Goal: Transaction & Acquisition: Purchase product/service

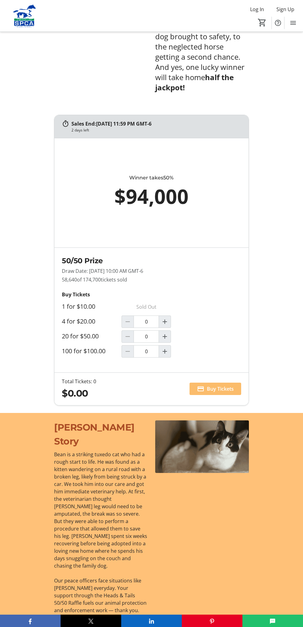
scroll to position [393, 0]
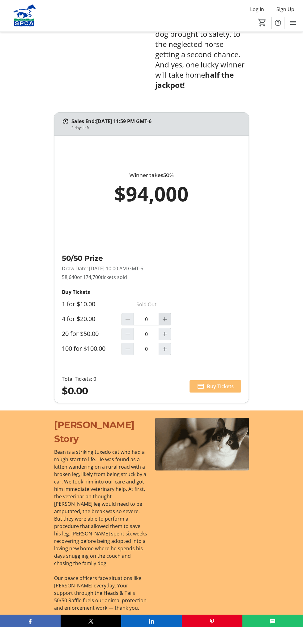
click at [168, 316] on mat-icon "Increment by one" at bounding box center [164, 319] width 7 height 7
type input "1"
click at [225, 383] on span "Buy Tickets" at bounding box center [220, 386] width 27 height 7
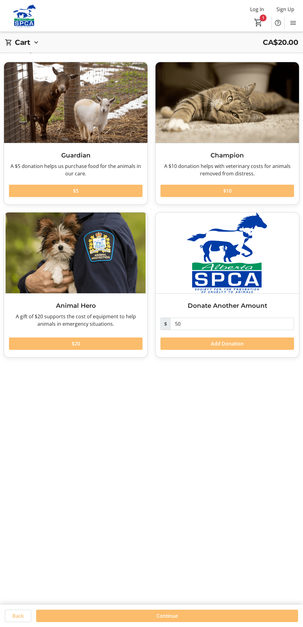
scroll to position [22, 0]
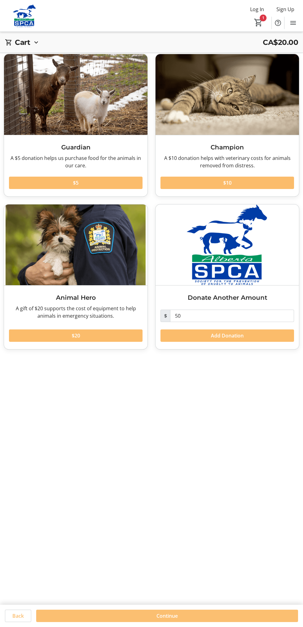
click at [200, 624] on span at bounding box center [167, 616] width 262 height 15
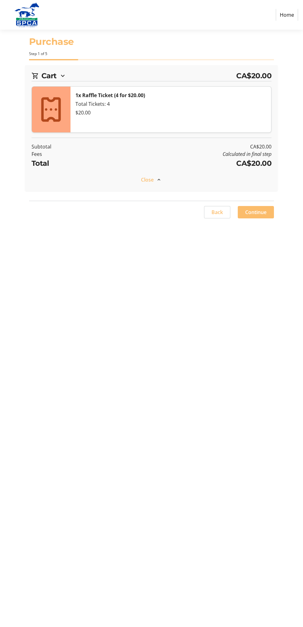
select select "CA"
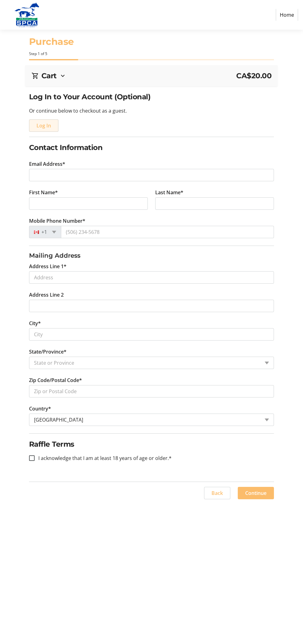
click at [48, 125] on span "Log In" at bounding box center [44, 125] width 15 height 7
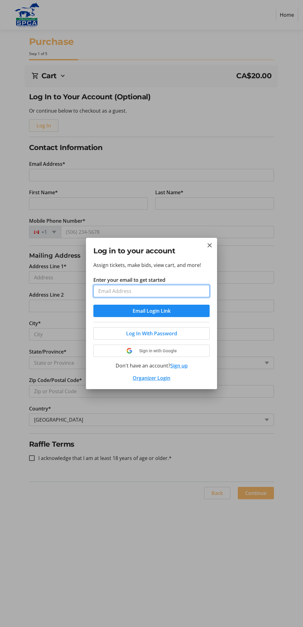
type input "Kathrinedunford@gmail.com"
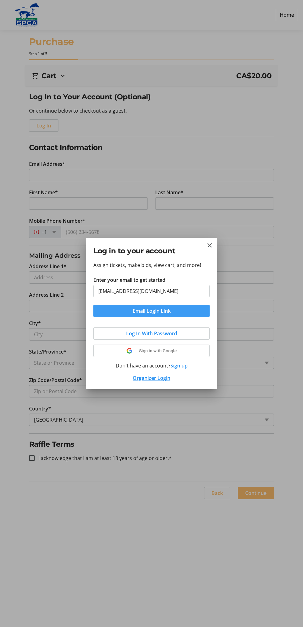
click at [190, 309] on span "submit" at bounding box center [151, 311] width 116 height 15
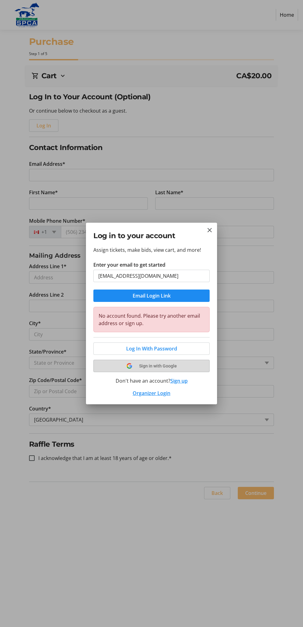
click at [189, 366] on tr-shared-ui-google-sign-in-button-content "Sign in with Google" at bounding box center [152, 365] width 102 height 7
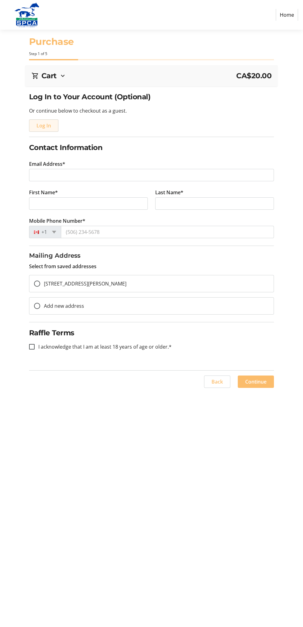
type input "[EMAIL_ADDRESS][DOMAIN_NAME]"
type input "[PERSON_NAME]"
type input "[PHONE_NUMBER]"
radio input "true"
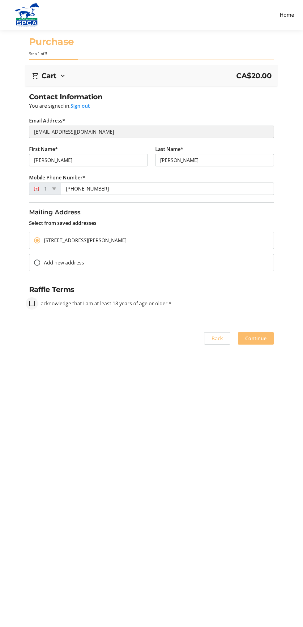
click at [32, 307] on div at bounding box center [31, 303] width 15 height 15
checkbox input "true"
click at [266, 340] on span "Continue" at bounding box center [255, 338] width 21 height 7
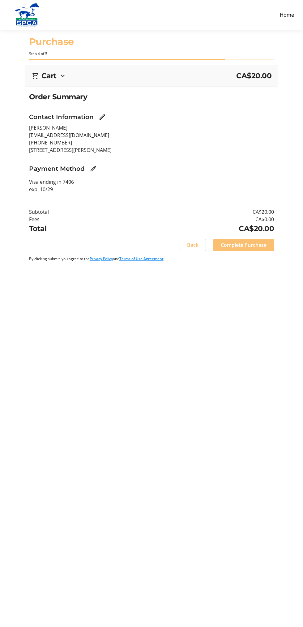
click at [262, 245] on span "Complete Purchase" at bounding box center [244, 244] width 46 height 7
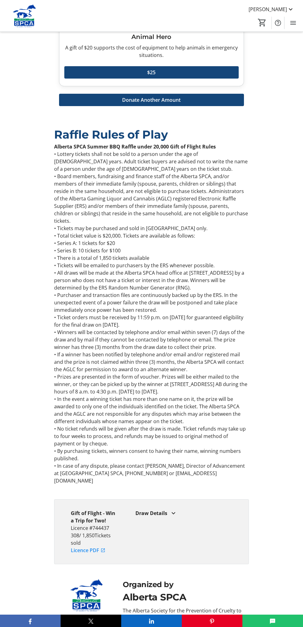
scroll to position [1280, 0]
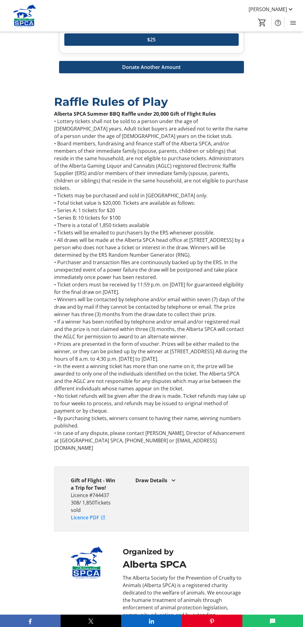
click at [170, 477] on mat-icon at bounding box center [173, 480] width 7 height 7
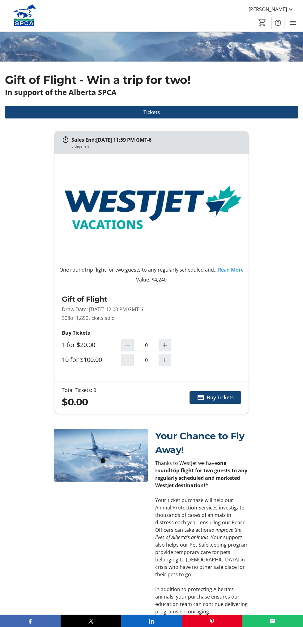
scroll to position [137, 0]
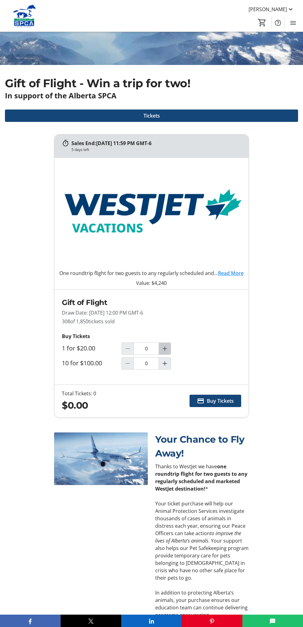
click at [165, 348] on mat-icon "Increment by one" at bounding box center [164, 348] width 7 height 7
type input "1"
click at [221, 401] on span "Buy Tickets" at bounding box center [220, 400] width 27 height 7
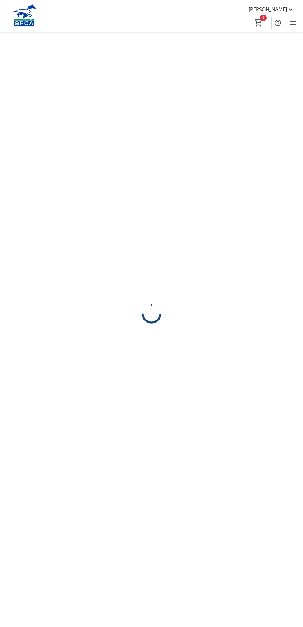
scroll to position [0, 0]
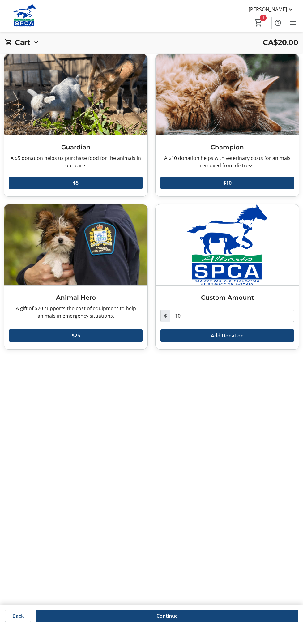
scroll to position [22, 0]
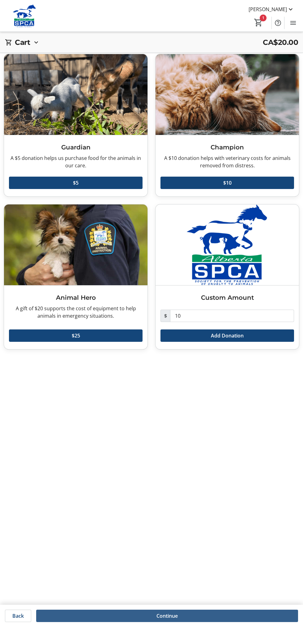
click at [181, 624] on span at bounding box center [167, 616] width 262 height 15
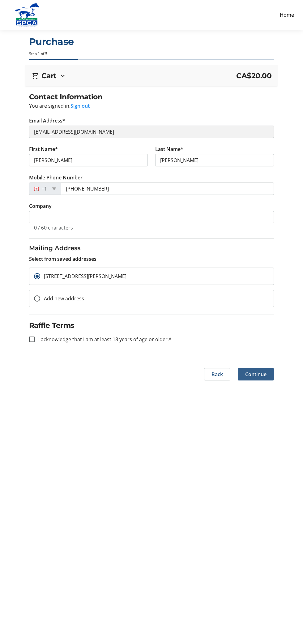
click at [273, 373] on span at bounding box center [256, 374] width 36 height 15
click at [130, 341] on label "I acknowledge that I am at least 18 years of age or older.*" at bounding box center [103, 339] width 137 height 7
click at [35, 341] on input "I acknowledge that I am at least 18 years of age or older.*" at bounding box center [32, 340] width 6 height 6
checkbox input "true"
click at [269, 381] on span at bounding box center [256, 374] width 36 height 15
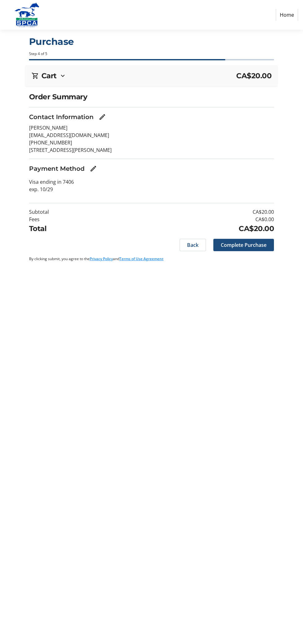
click at [259, 247] on span "Complete Purchase" at bounding box center [244, 244] width 46 height 7
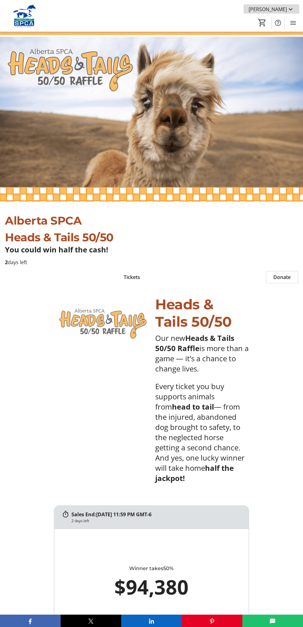
click at [283, 12] on span "[PERSON_NAME]" at bounding box center [268, 9] width 38 height 7
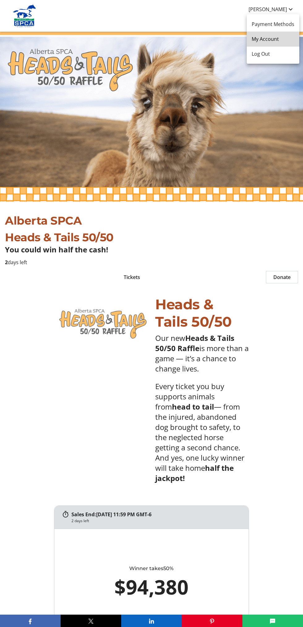
click at [270, 42] on span "My Account" at bounding box center [273, 38] width 43 height 7
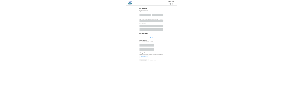
scroll to position [1, 0]
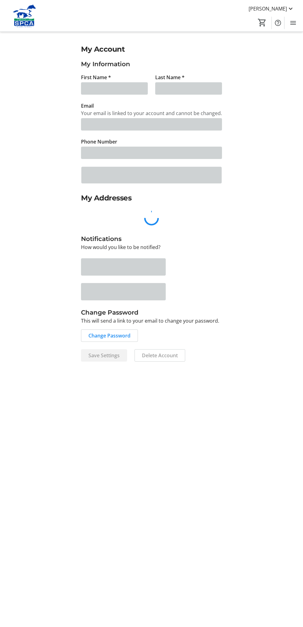
type input "[PERSON_NAME]"
type input "[EMAIL_ADDRESS][DOMAIN_NAME]"
type input "[PHONE_NUMBER]"
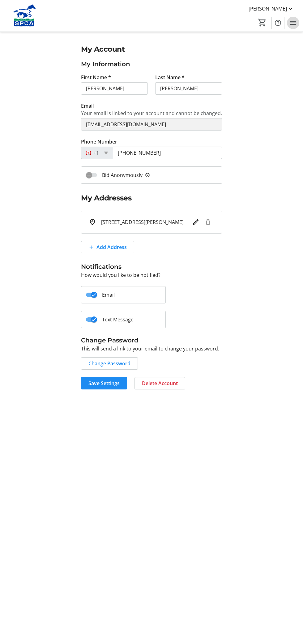
click at [293, 23] on mat-icon "Menu" at bounding box center [293, 22] width 7 height 7
click at [176, 79] on span "Tickets" at bounding box center [173, 75] width 15 height 7
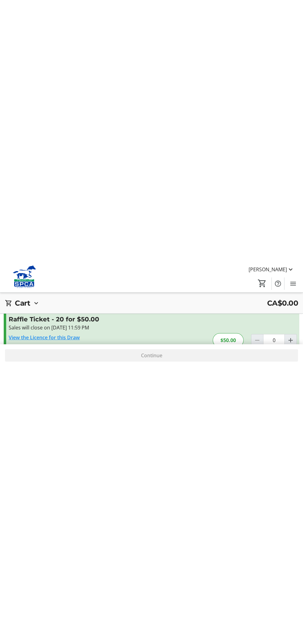
scroll to position [22, 0]
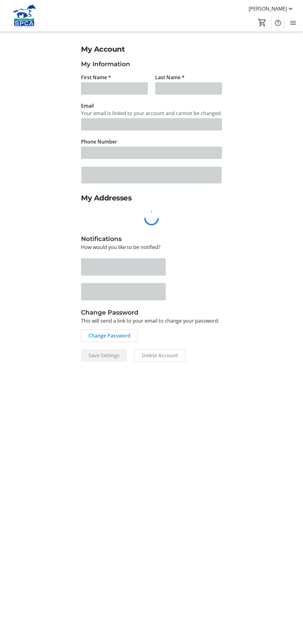
type input "[PERSON_NAME]"
type input "[EMAIL_ADDRESS][DOMAIN_NAME]"
type input "[PHONE_NUMBER]"
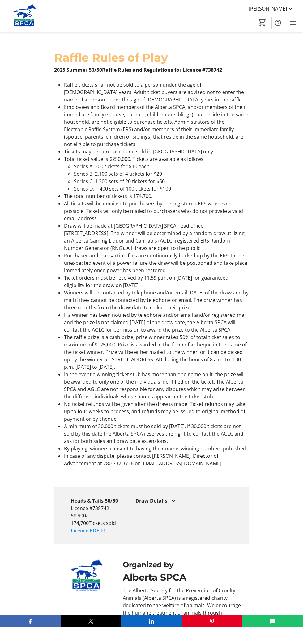
scroll to position [1558, 0]
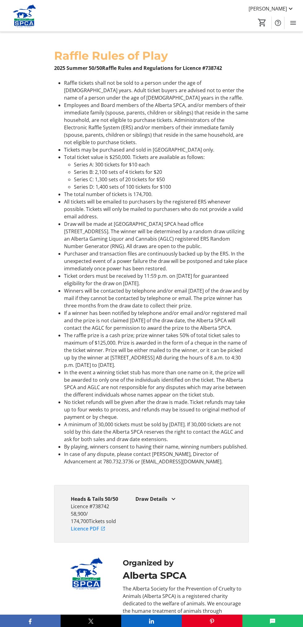
click at [163, 496] on div "Draw Details" at bounding box center [184, 499] width 97 height 7
